Goal: Navigation & Orientation: Find specific page/section

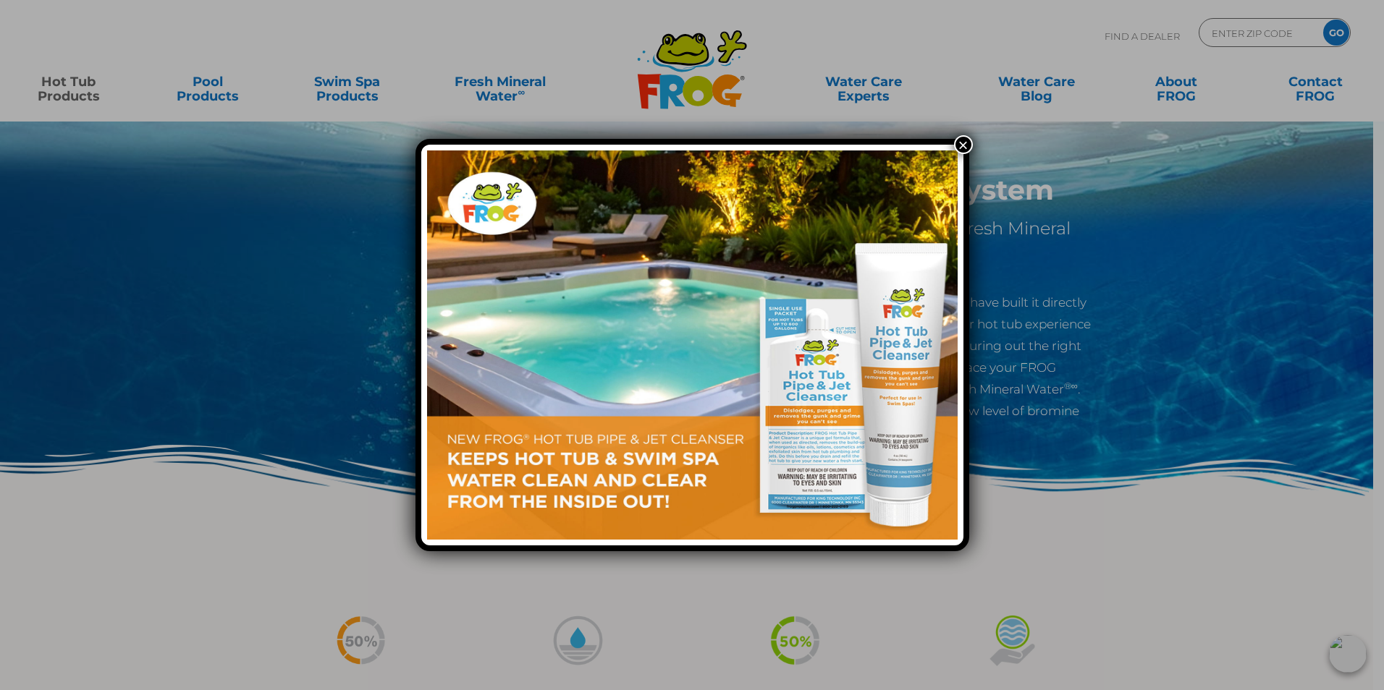
click at [968, 145] on button "×" at bounding box center [963, 144] width 19 height 19
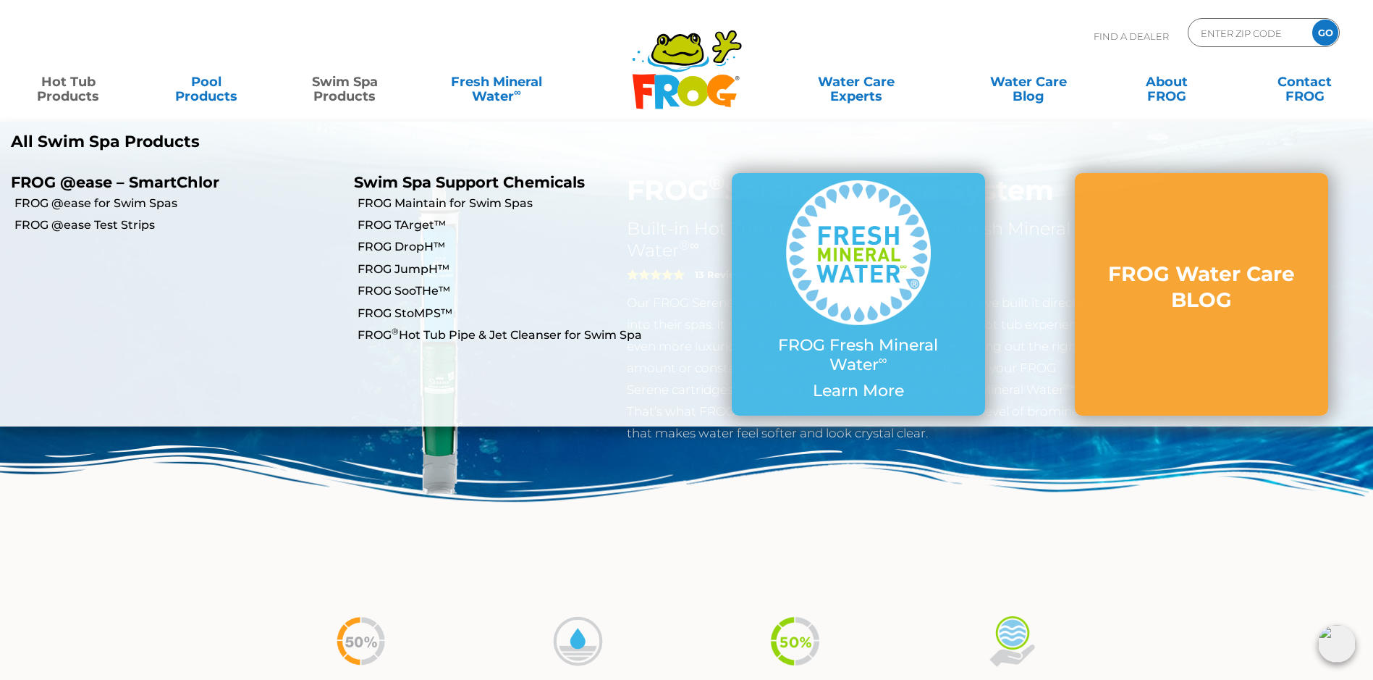
click at [339, 91] on link "Swim Spa Products" at bounding box center [345, 81] width 108 height 29
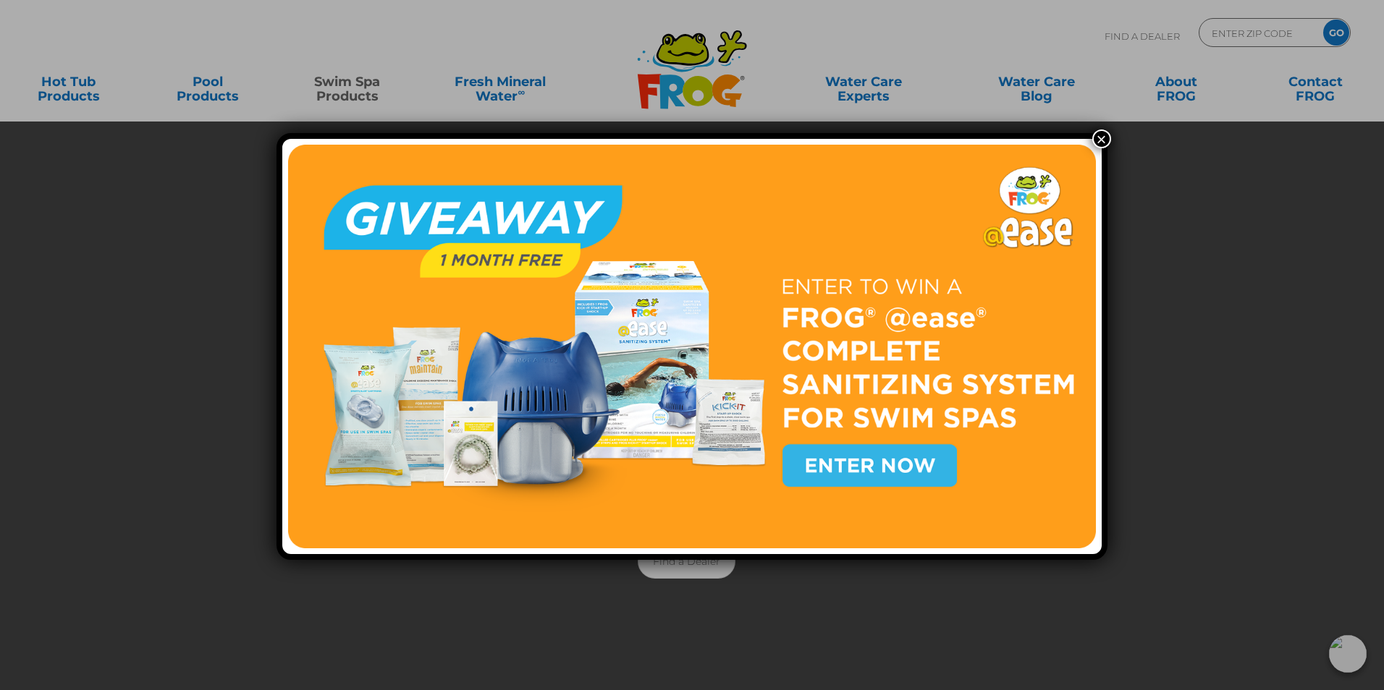
click at [1098, 141] on button "×" at bounding box center [1101, 139] width 19 height 19
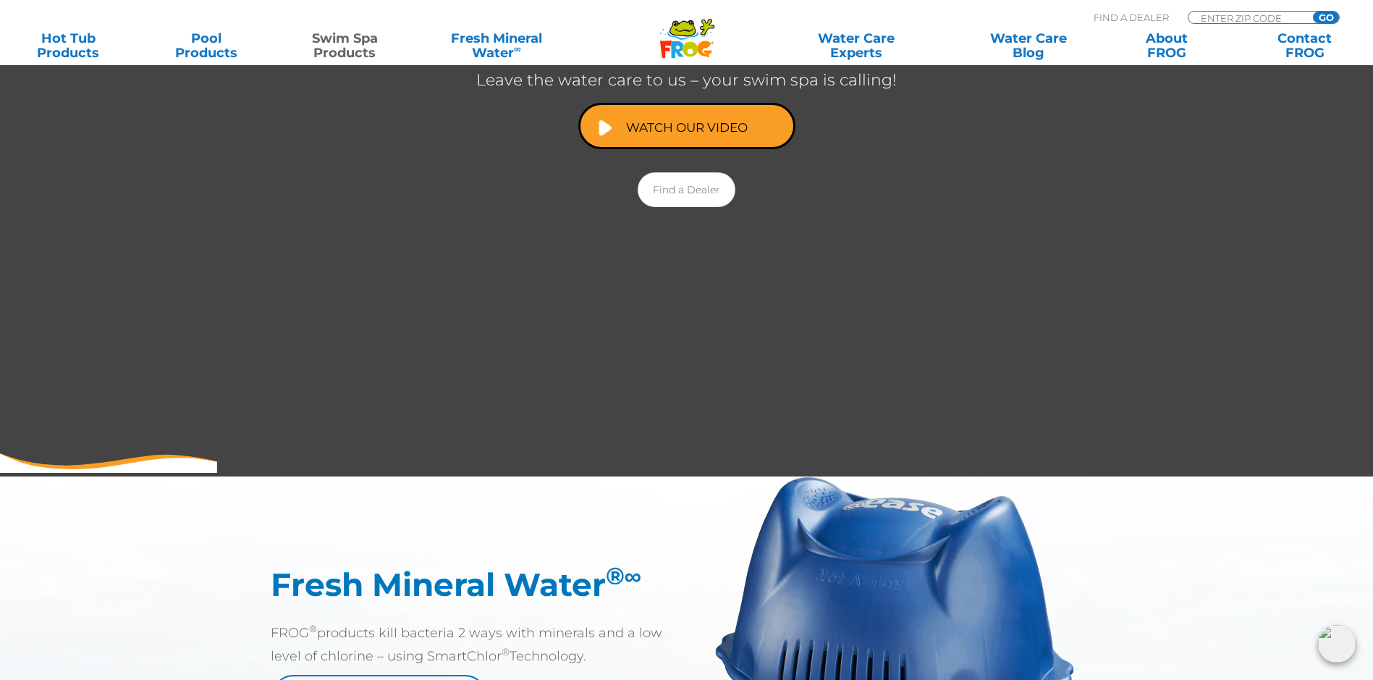
scroll to position [362, 0]
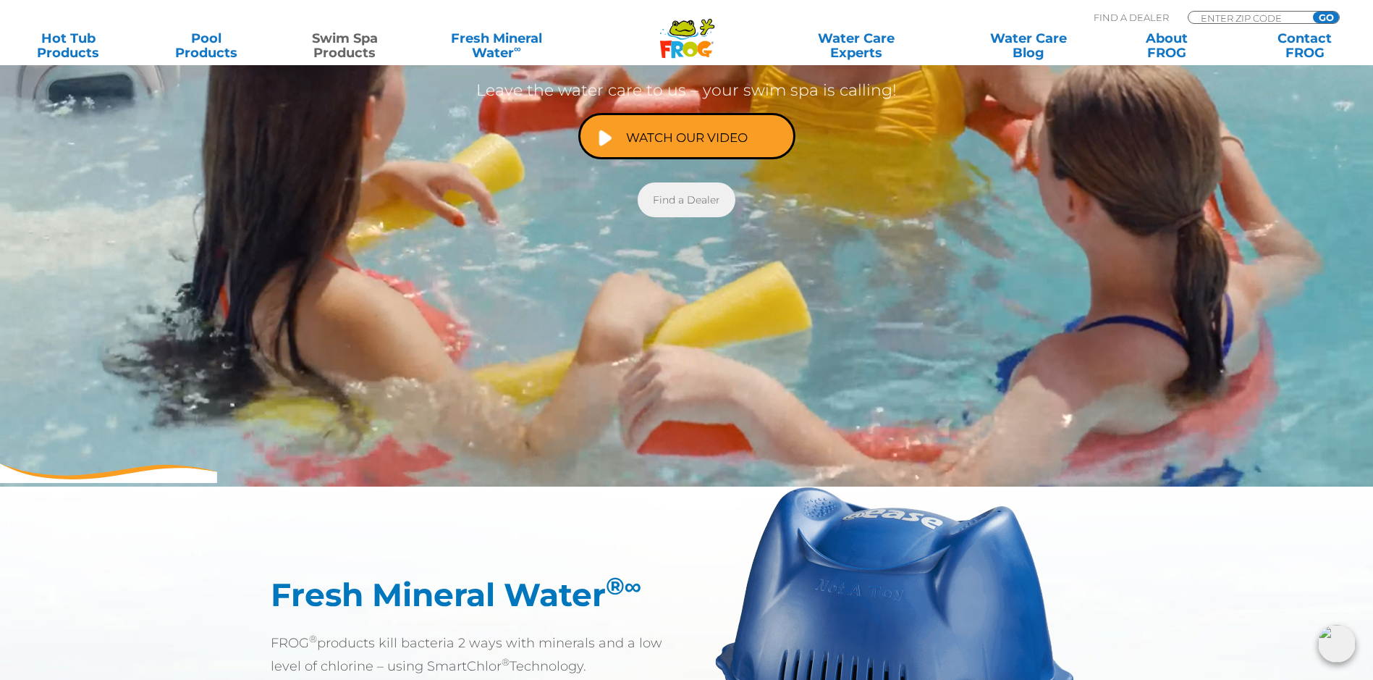
click at [686, 206] on link "Find a Dealer" at bounding box center [687, 199] width 98 height 35
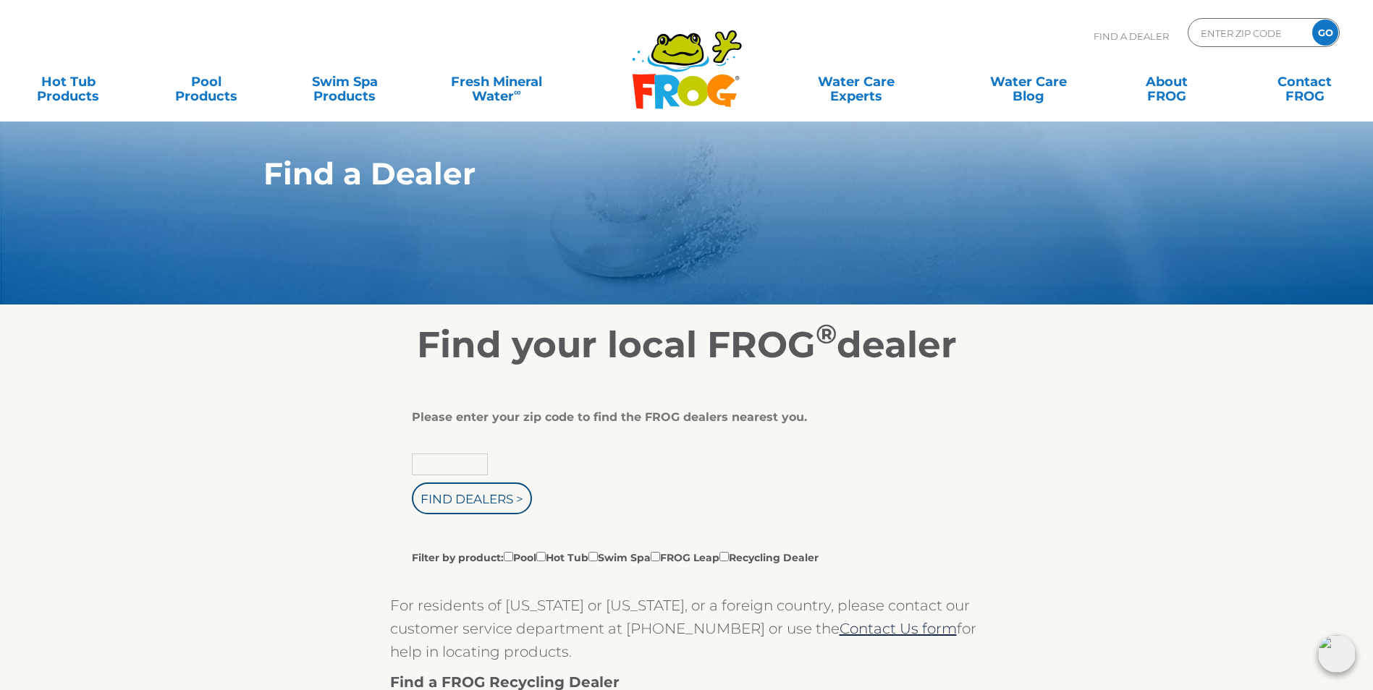
click at [449, 475] on input "text" at bounding box center [450, 465] width 76 height 22
type input "64153"
click at [482, 509] on input "Find Dealers >" at bounding box center [472, 499] width 120 height 32
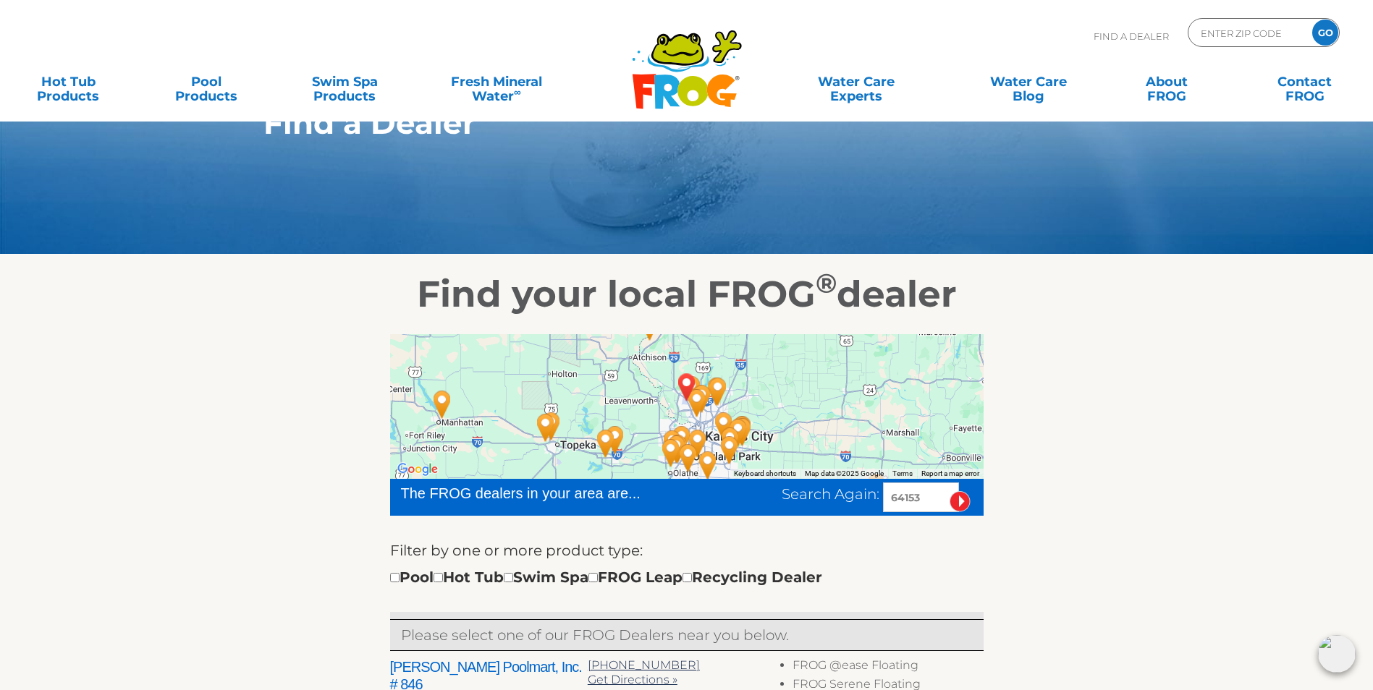
scroll to position [72, 0]
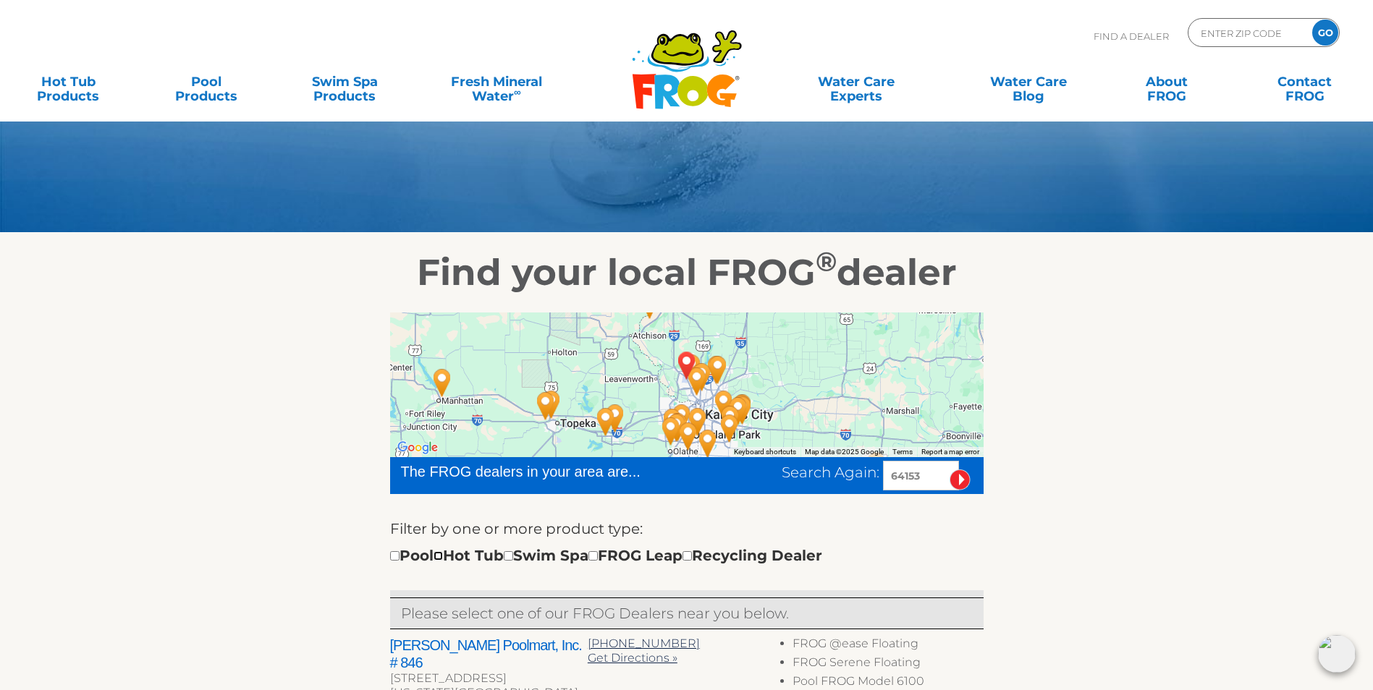
click at [443, 561] on input "checkbox" at bounding box center [437, 555] width 9 height 9
checkbox input "true"
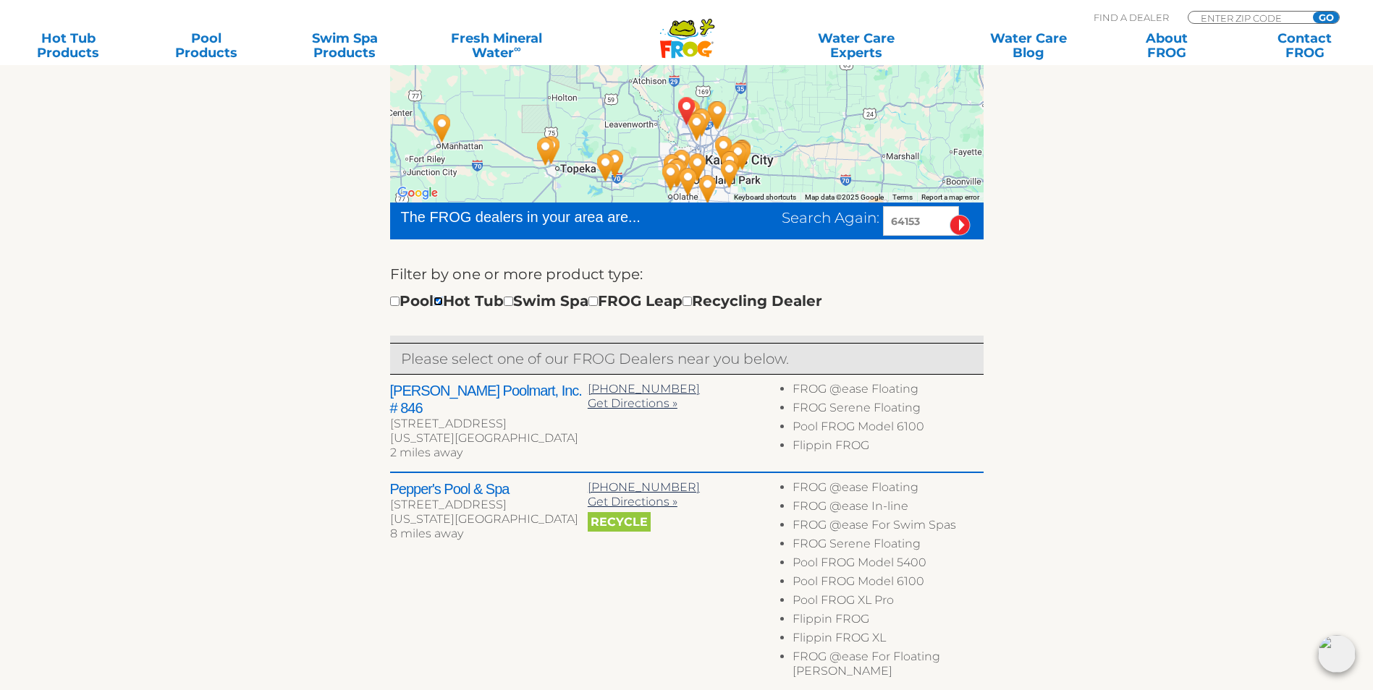
scroll to position [362, 0]
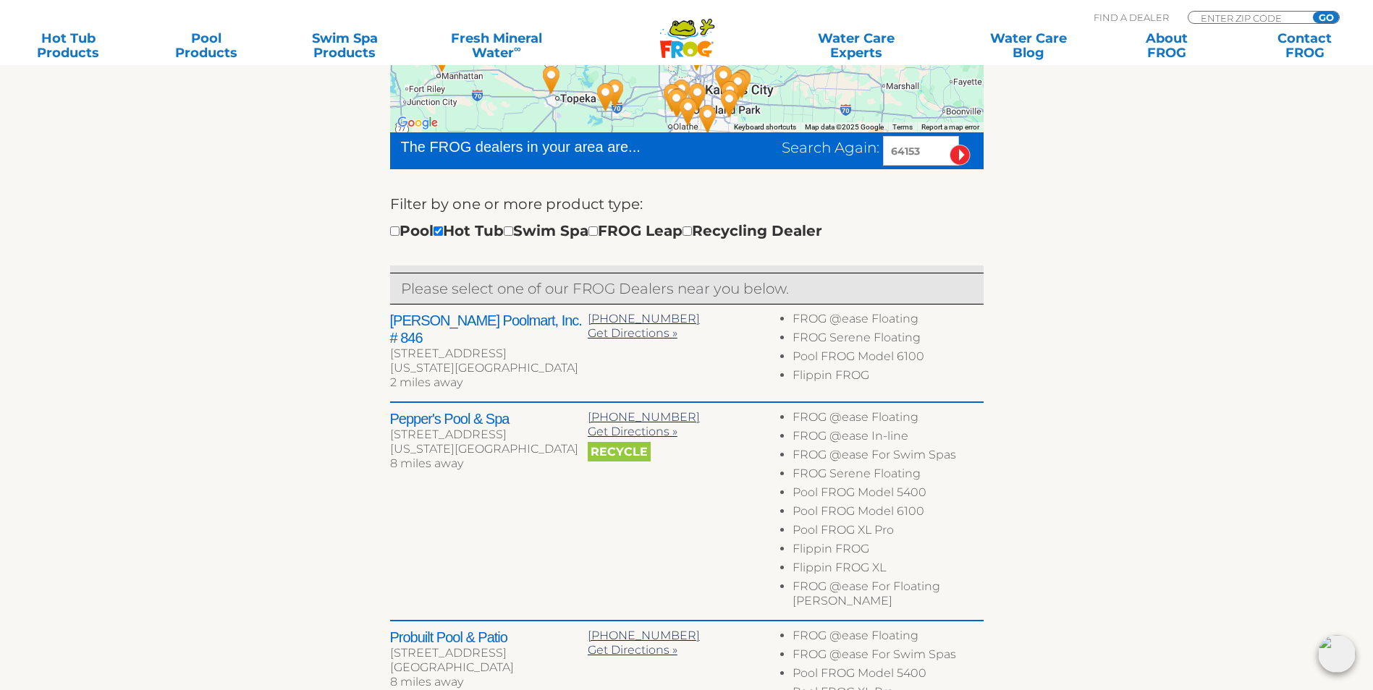
scroll to position [396, 0]
